Goal: Task Accomplishment & Management: Use online tool/utility

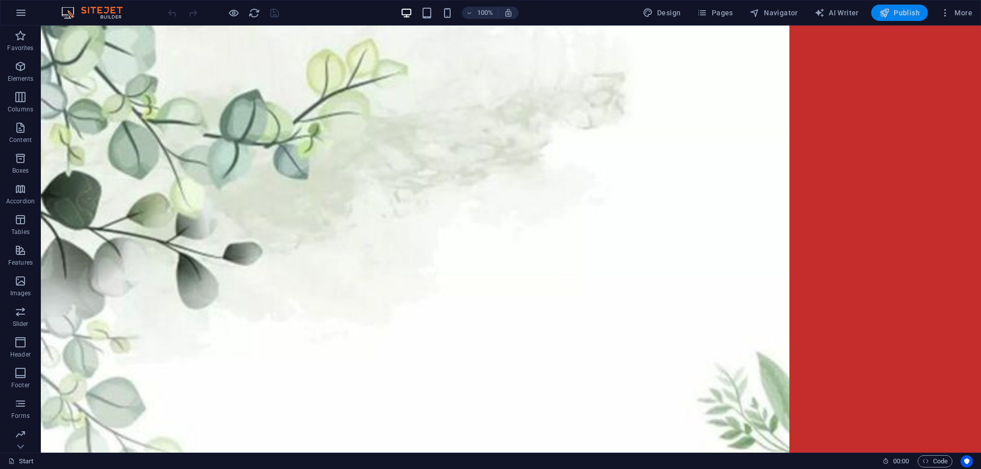
click at [897, 19] on button "Publish" at bounding box center [899, 13] width 57 height 16
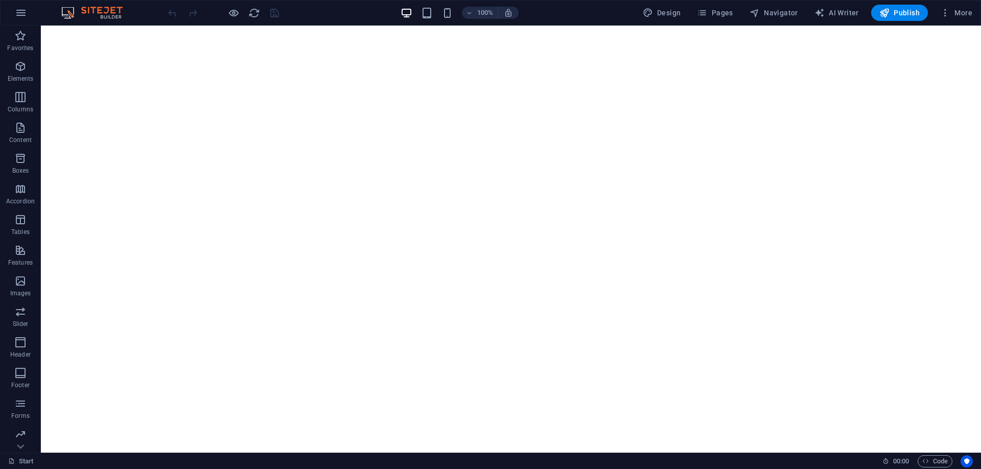
click at [910, 1] on div "100% Design Pages Navigator AI Writer Publish More" at bounding box center [491, 13] width 980 height 25
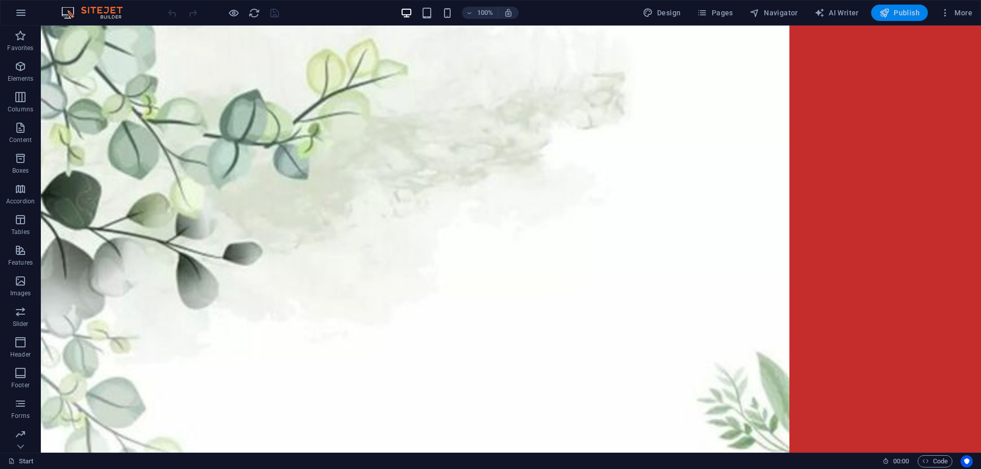
click at [909, 16] on span "Publish" at bounding box center [900, 13] width 40 height 10
